Goal: Information Seeking & Learning: Understand process/instructions

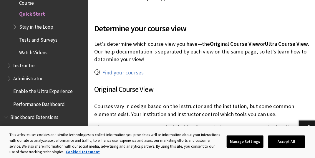
scroll to position [460, 0]
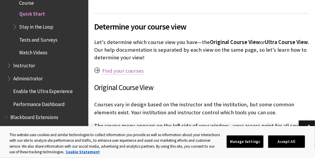
click at [117, 71] on link "Find your courses" at bounding box center [123, 70] width 42 height 7
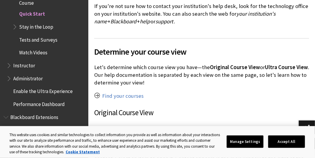
scroll to position [436, 0]
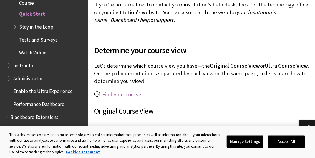
click at [126, 94] on link "Find your courses" at bounding box center [123, 94] width 42 height 7
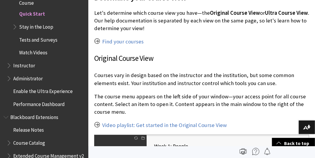
scroll to position [481, 0]
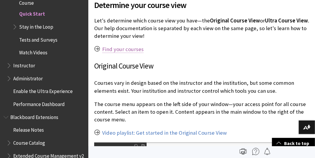
click at [126, 49] on link "Find your courses" at bounding box center [123, 49] width 42 height 7
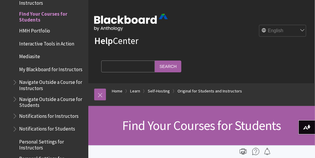
click at [36, 15] on span "Find Your Courses for Students" at bounding box center [51, 16] width 65 height 14
